Goal: Go to known website: Access a specific website the user already knows

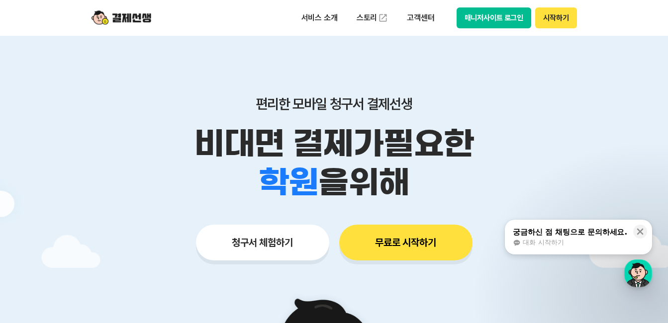
click at [508, 20] on button "매니저사이트 로그인" at bounding box center [493, 17] width 75 height 21
click at [505, 12] on button "매니저사이트 로그인" at bounding box center [493, 17] width 75 height 21
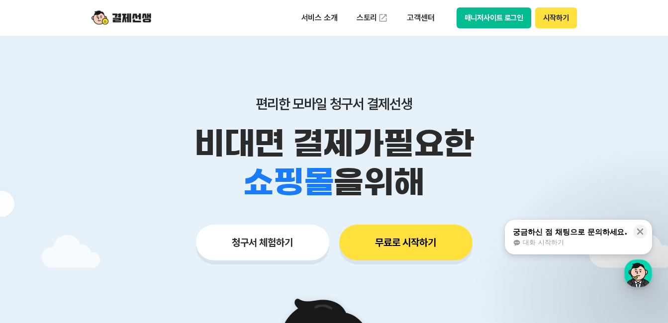
click at [494, 14] on button "매니저사이트 로그인" at bounding box center [493, 17] width 75 height 21
click at [497, 15] on button "매니저사이트 로그인" at bounding box center [493, 17] width 75 height 21
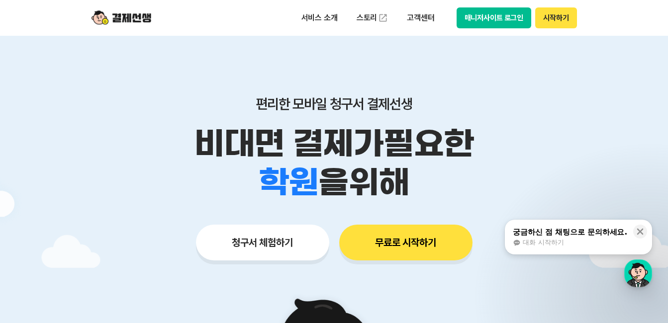
click at [507, 21] on button "매니저사이트 로그인" at bounding box center [493, 17] width 75 height 21
click at [596, 129] on div at bounding box center [334, 298] width 668 height 524
click at [563, 18] on button "시작하기" at bounding box center [555, 17] width 41 height 21
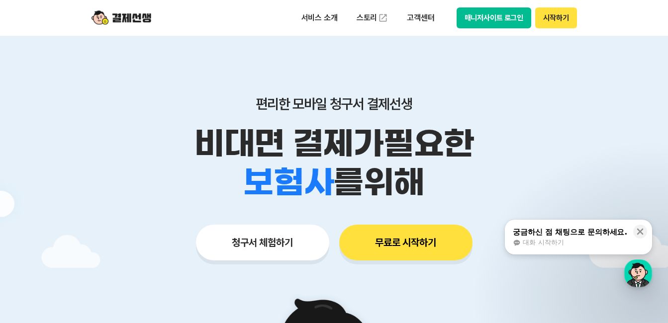
click at [482, 16] on button "매니저사이트 로그인" at bounding box center [493, 17] width 75 height 21
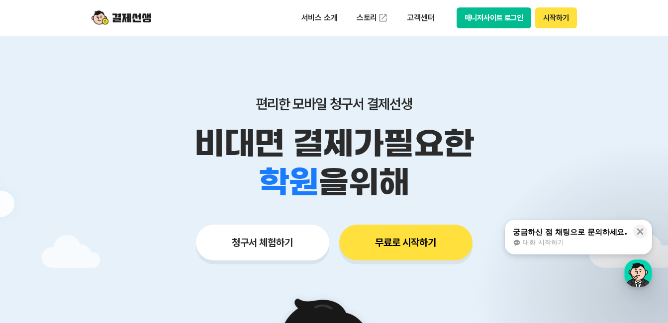
click at [495, 18] on button "매니저사이트 로그인" at bounding box center [493, 17] width 75 height 21
click at [490, 13] on button "매니저사이트 로그인" at bounding box center [493, 17] width 75 height 21
